Goal: Navigation & Orientation: Find specific page/section

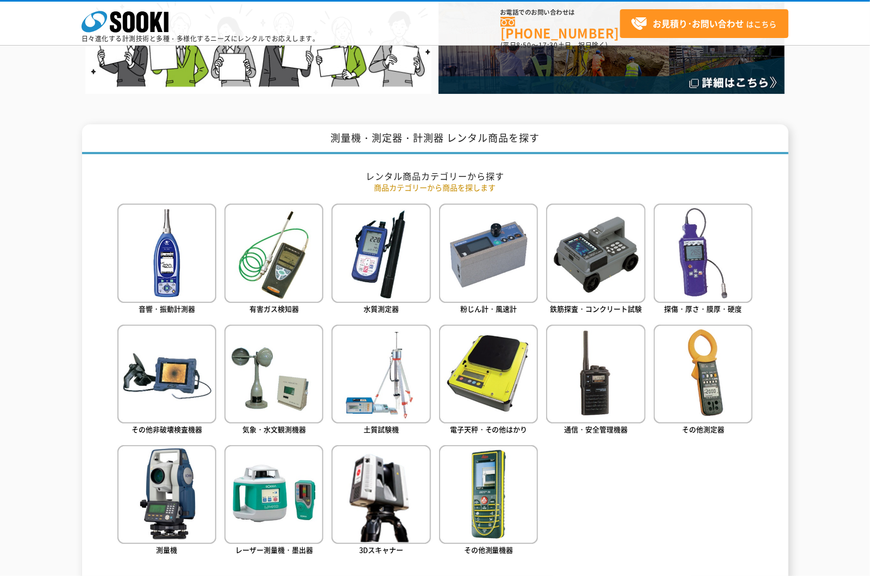
scroll to position [435, 0]
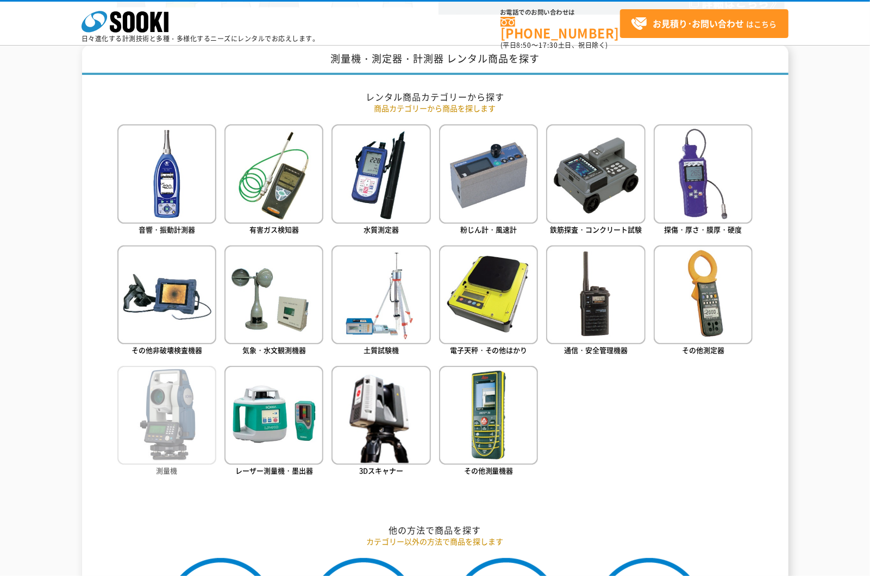
click at [151, 429] on img at bounding box center [166, 415] width 99 height 99
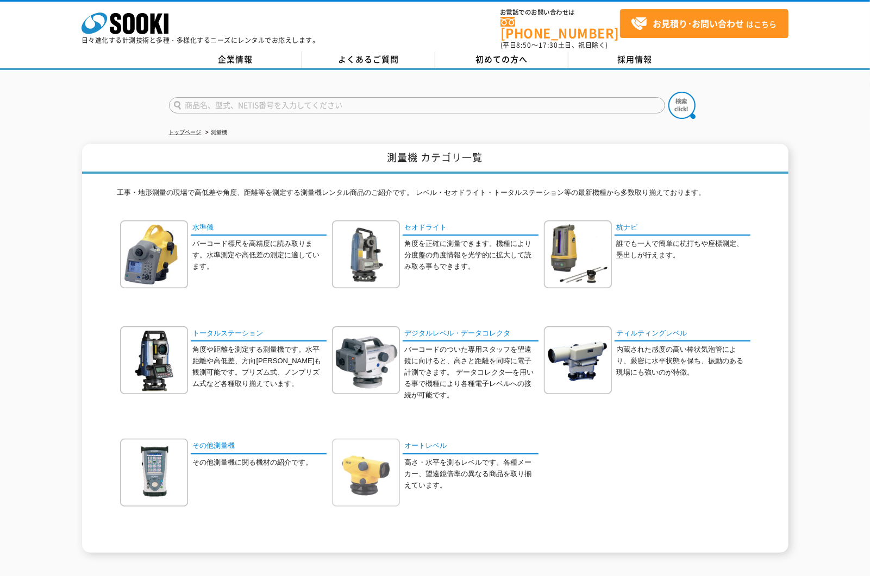
click at [365, 474] on img at bounding box center [366, 473] width 68 height 68
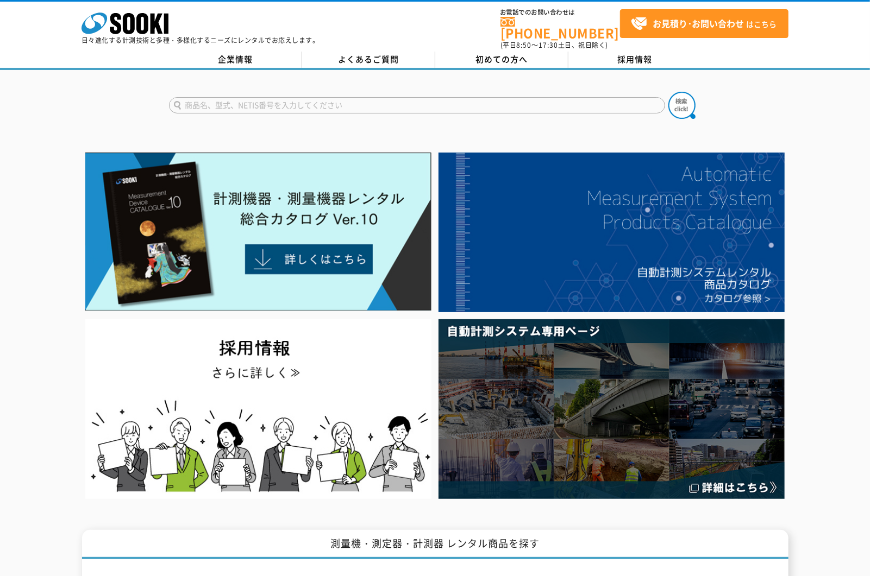
scroll to position [550, 0]
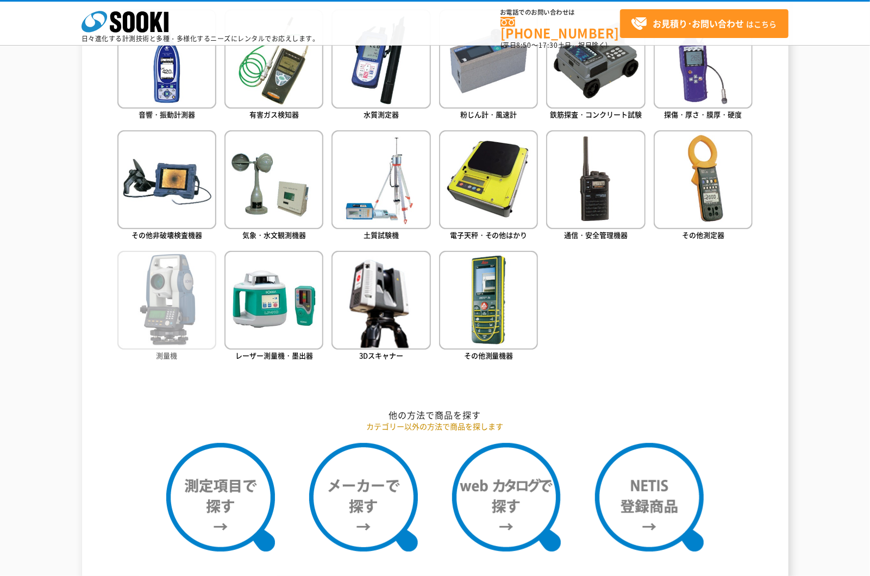
click at [158, 311] on img at bounding box center [166, 300] width 99 height 99
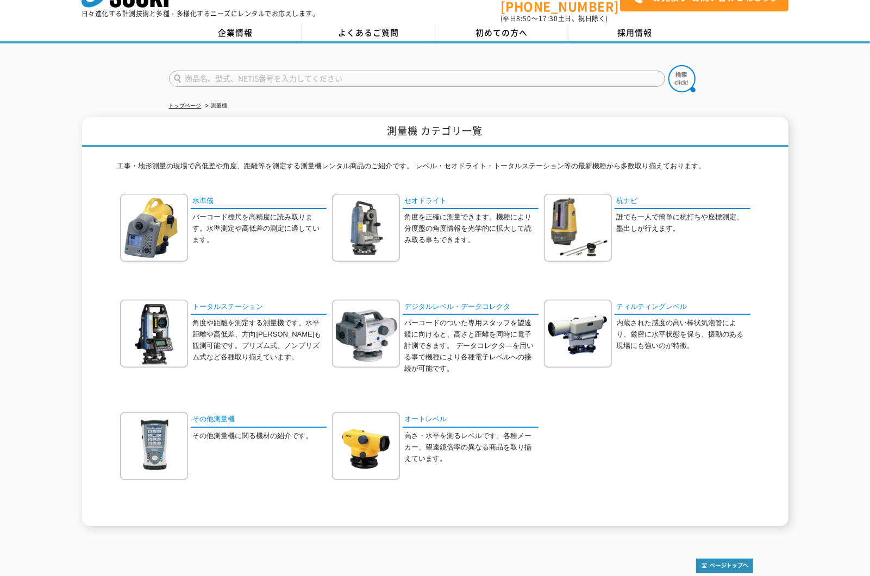
scroll to position [80, 0]
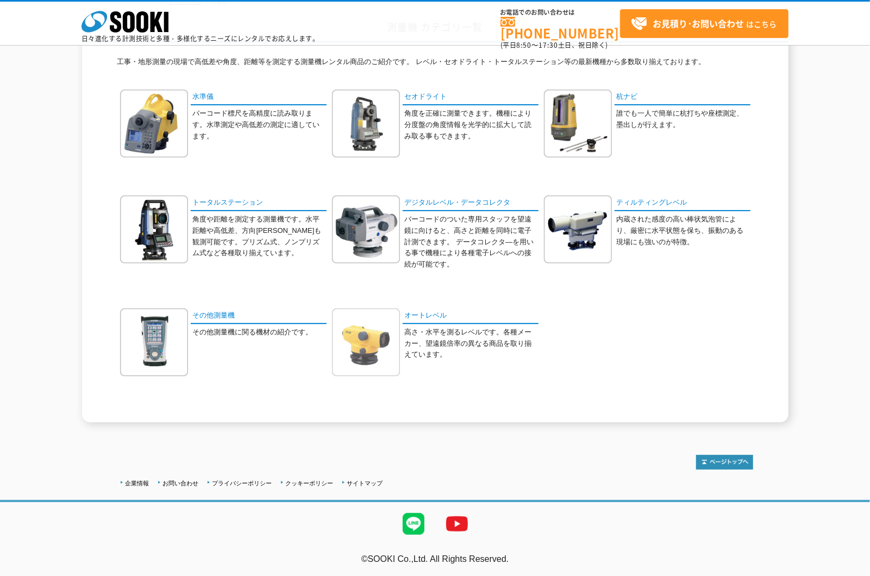
click at [368, 347] on img at bounding box center [366, 343] width 68 height 68
